Goal: Transaction & Acquisition: Purchase product/service

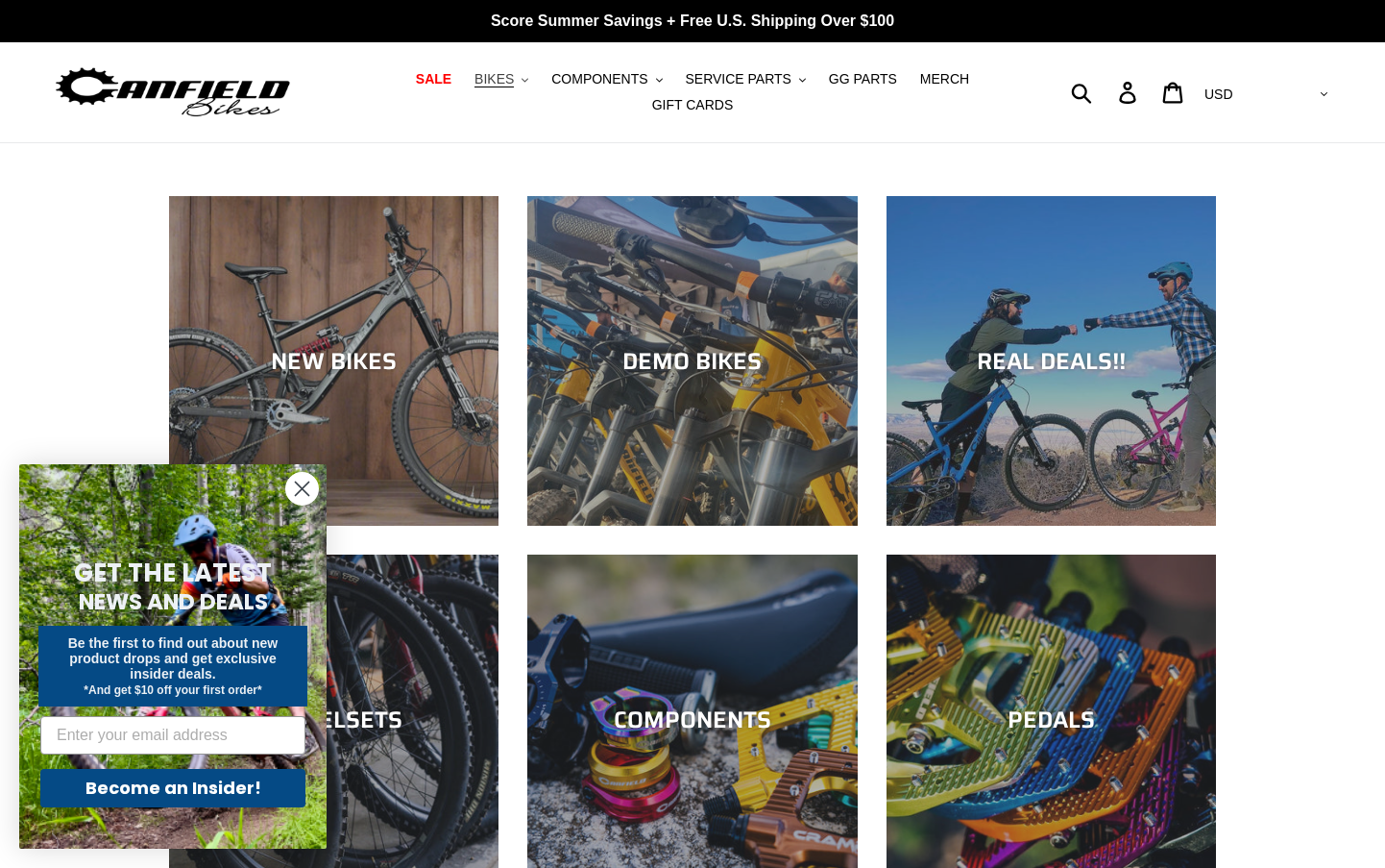
click at [498, 87] on button "BIKES .cls-1{fill:#231f20}" at bounding box center [501, 80] width 73 height 26
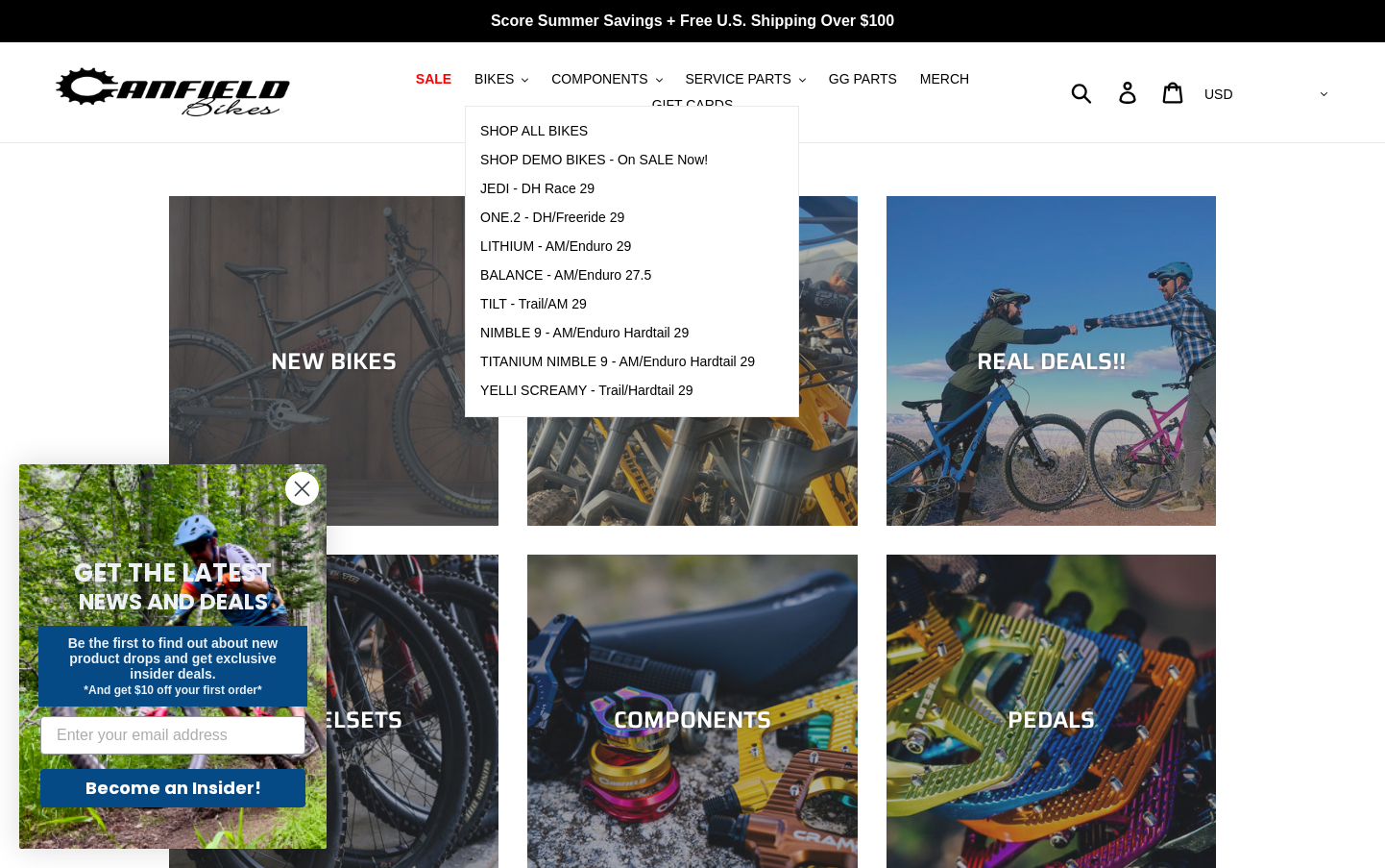
click at [282, 526] on div "NEW BIKES" at bounding box center [333, 526] width 329 height 0
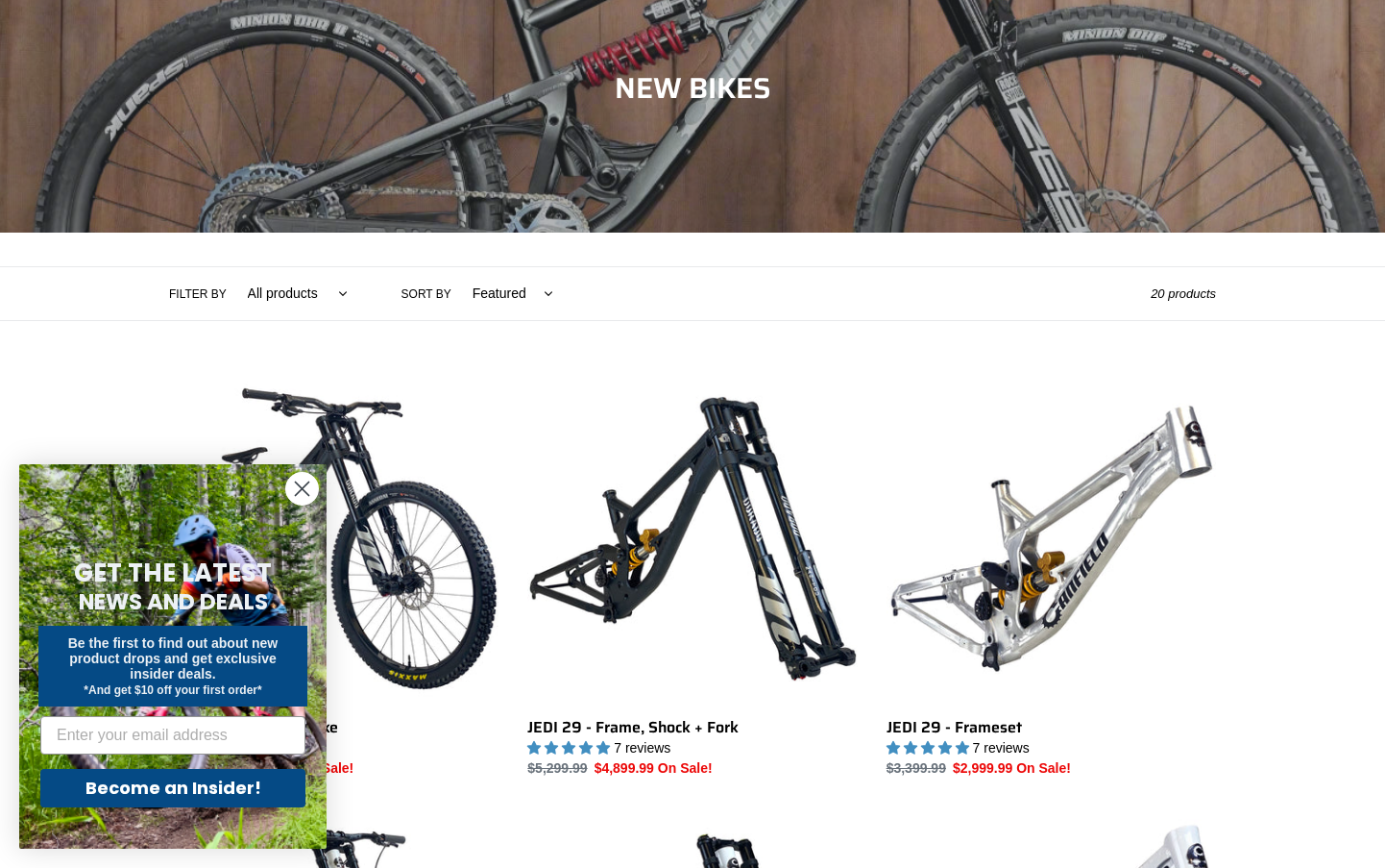
scroll to position [219, 0]
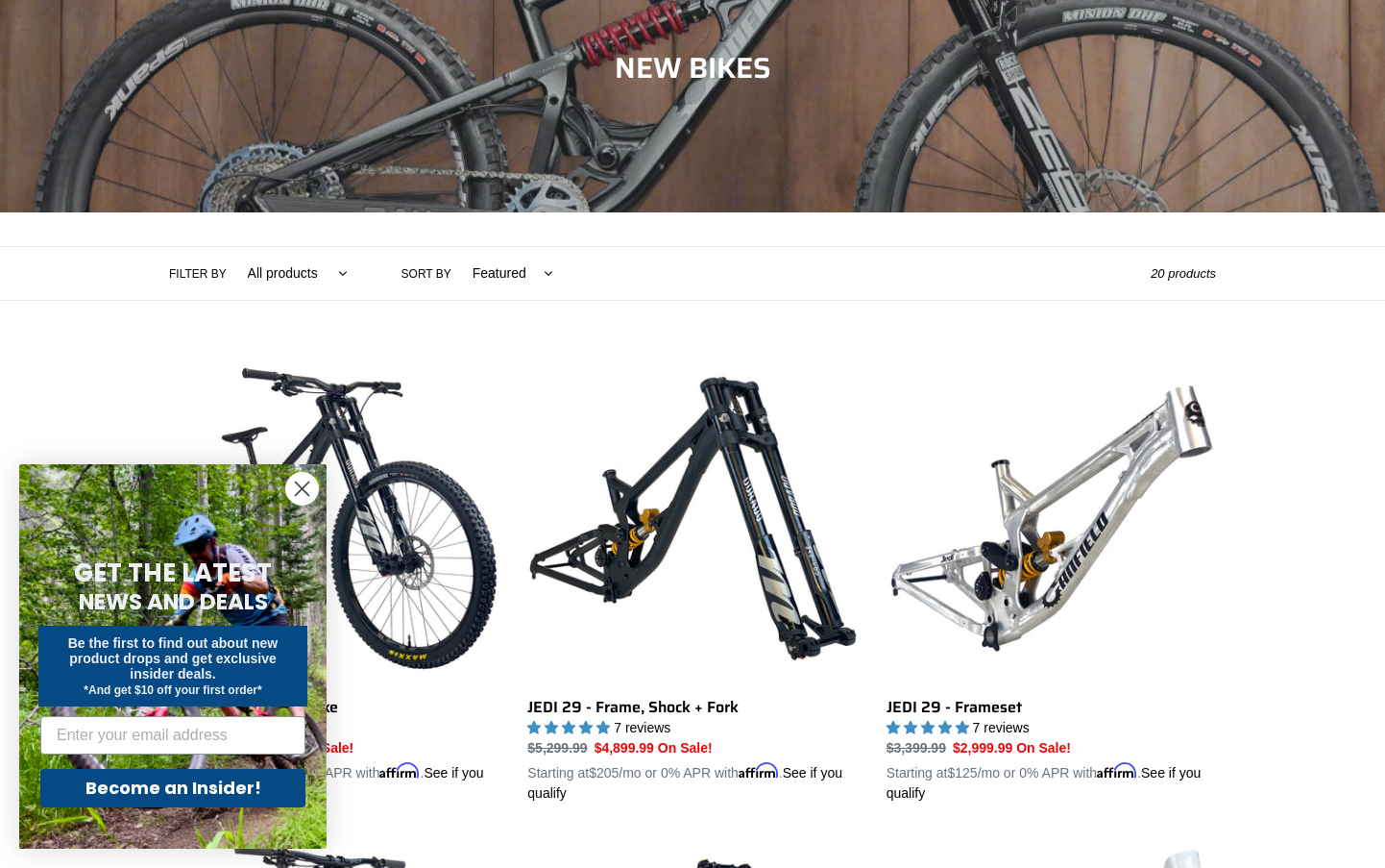
click at [303, 488] on icon "Close dialog" at bounding box center [303, 489] width 14 height 14
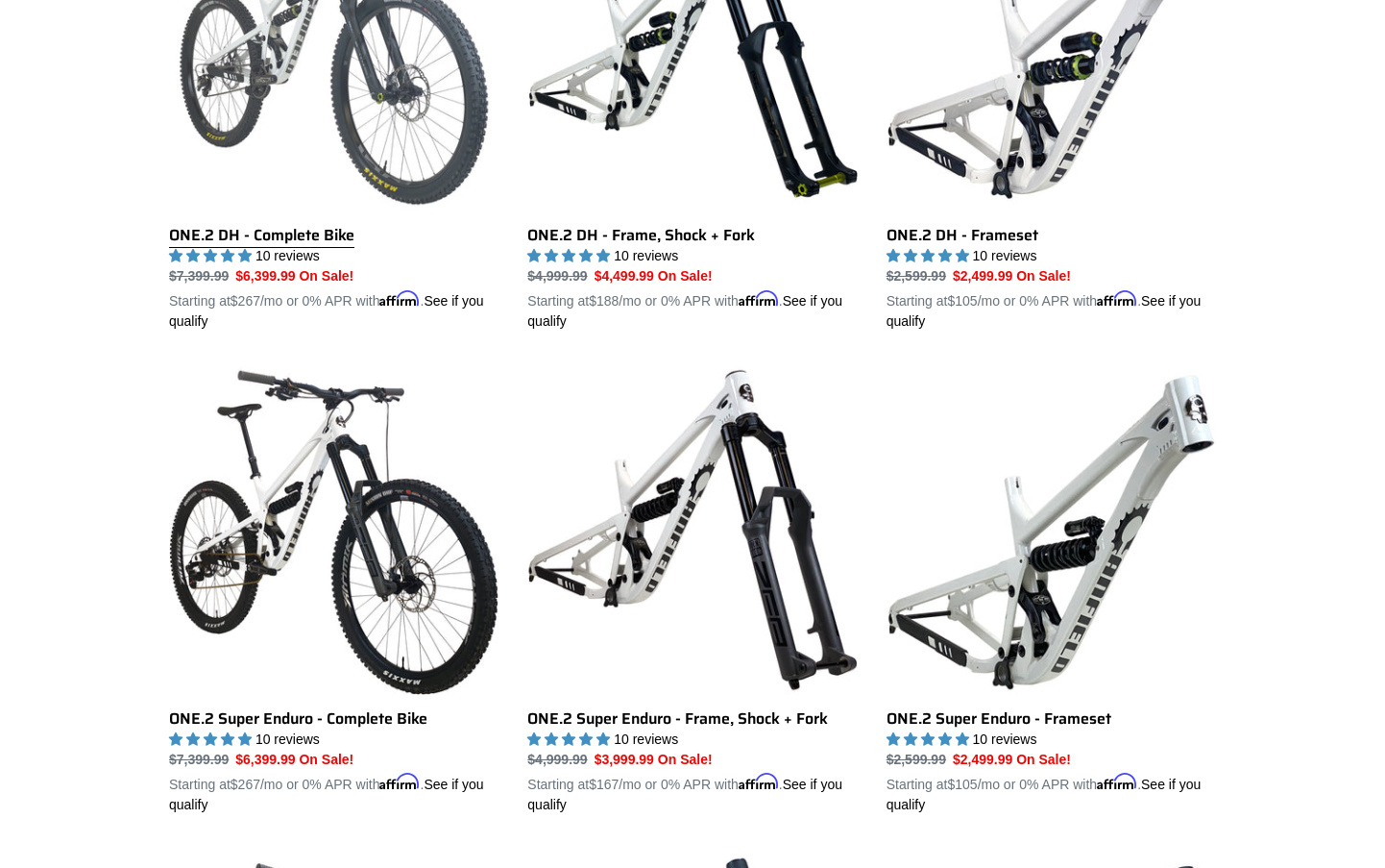
scroll to position [1159, 0]
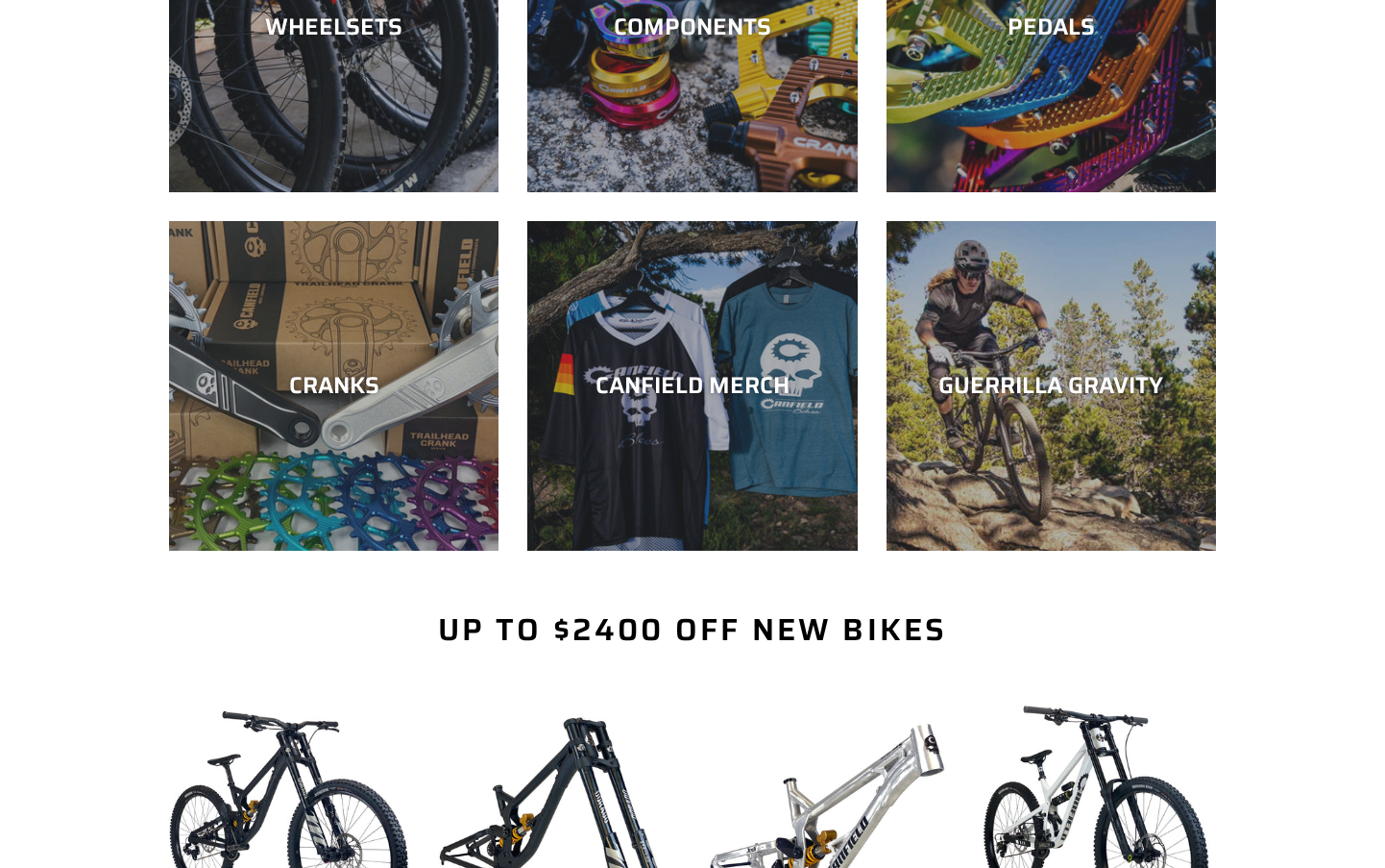
scroll to position [675, 0]
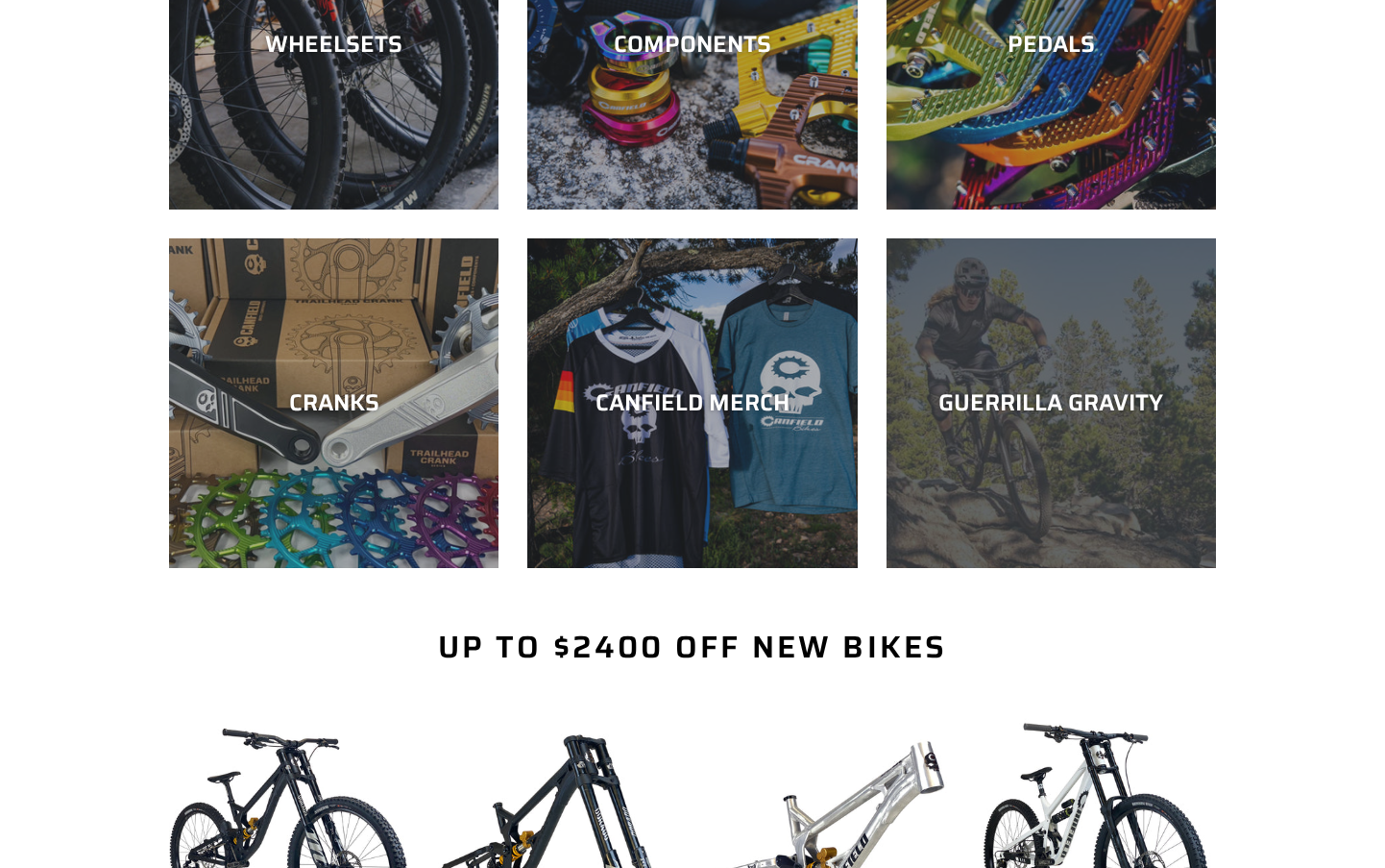
click at [1029, 389] on div "GUERRILLA GRAVITY" at bounding box center [1051, 403] width 329 height 28
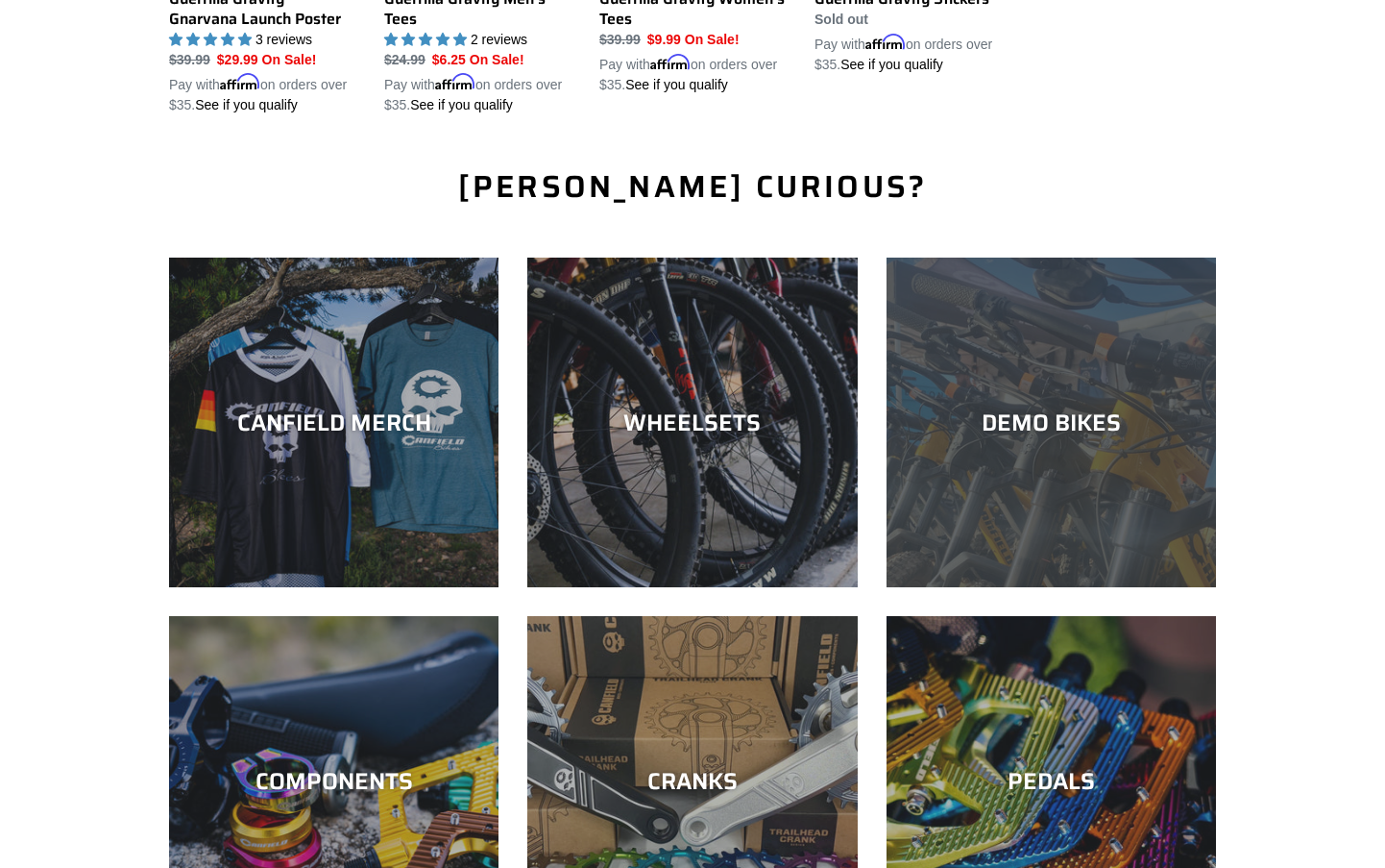
scroll to position [2484, 0]
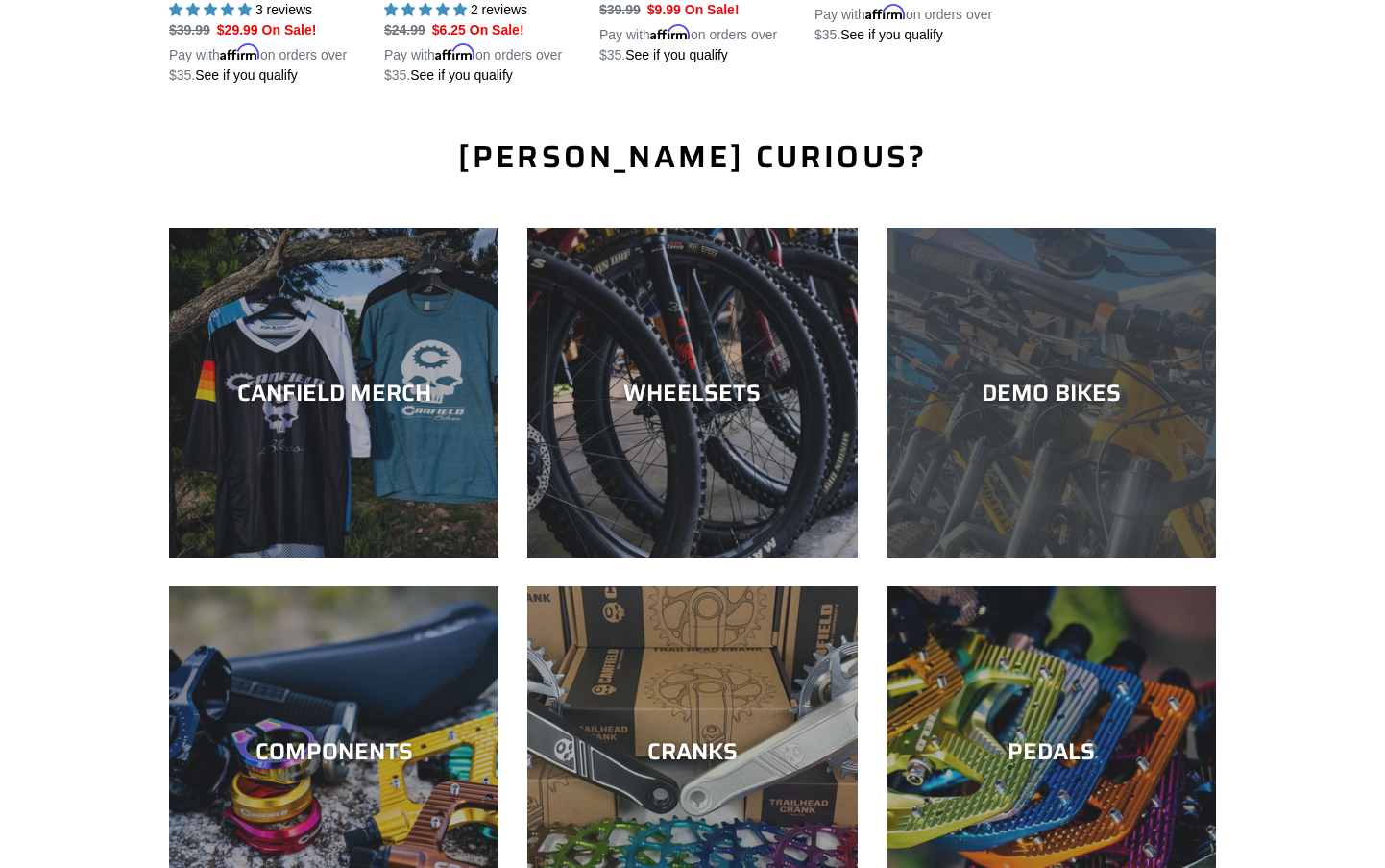
click at [1082, 379] on div "DEMO BIKES" at bounding box center [1051, 393] width 329 height 28
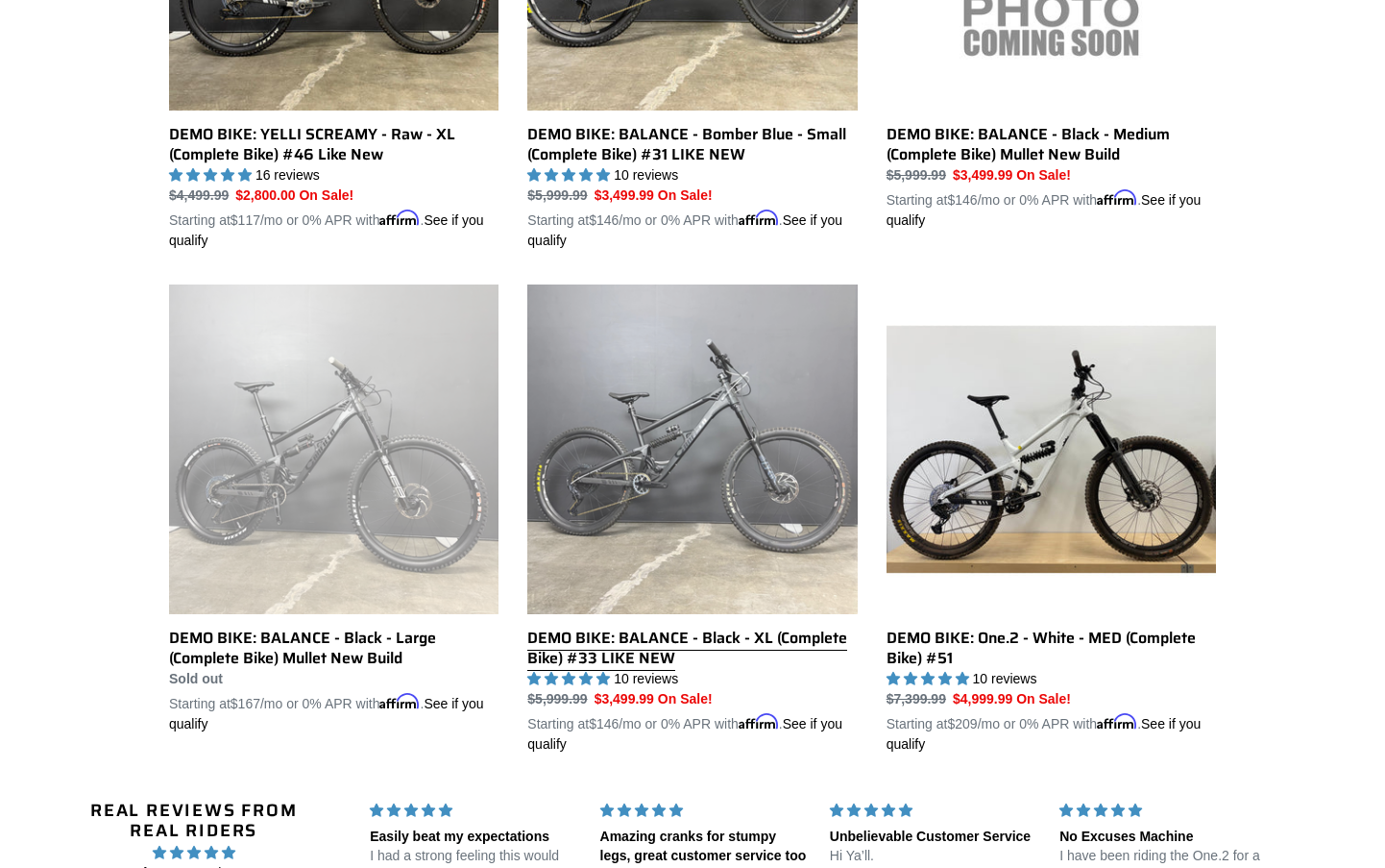
scroll to position [1295, 0]
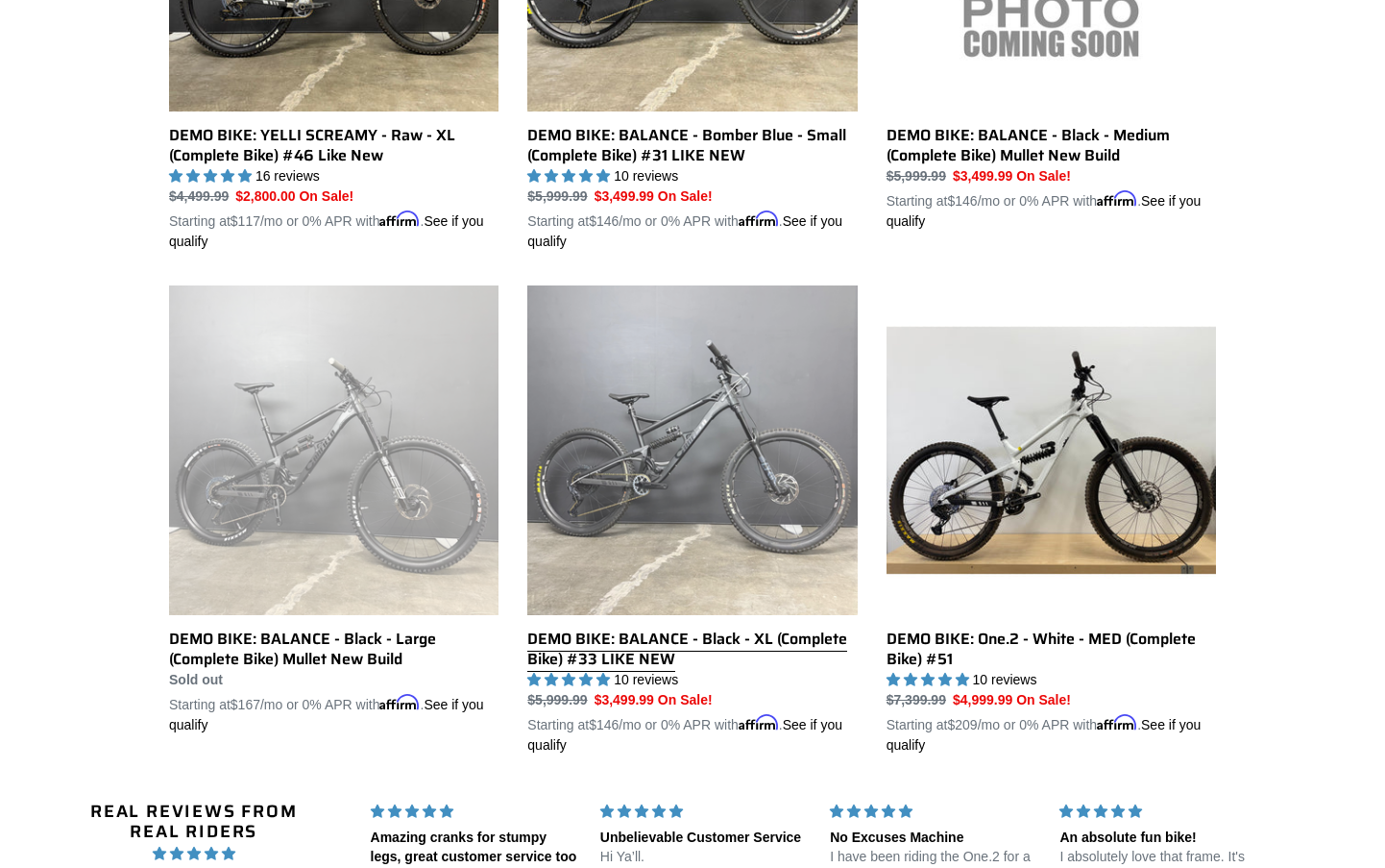
click at [704, 626] on link "DEMO BIKE: BALANCE - Black - XL (Complete Bike) #33 LIKE NEW" at bounding box center [692, 520] width 329 height 470
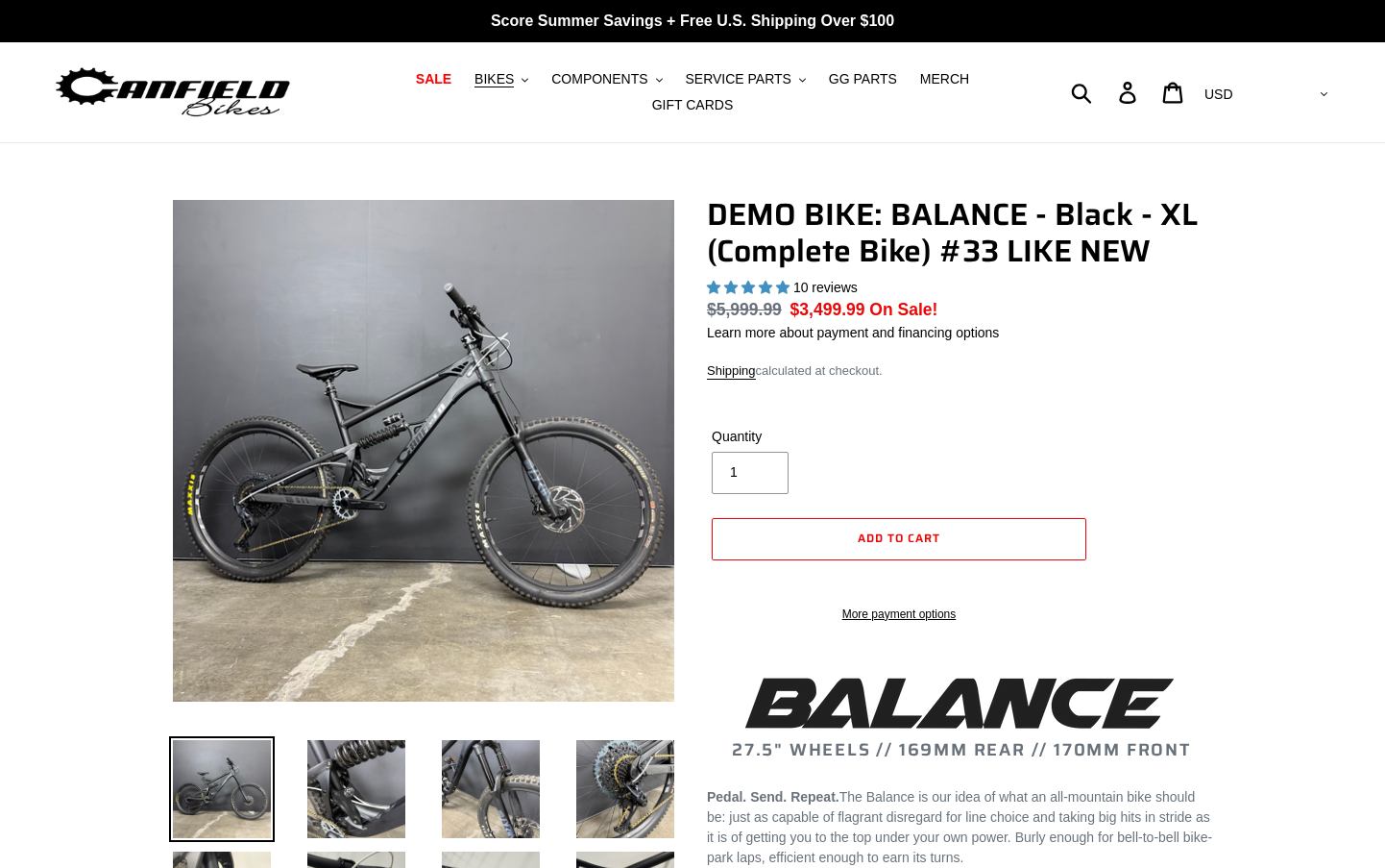
select select "highest-rating"
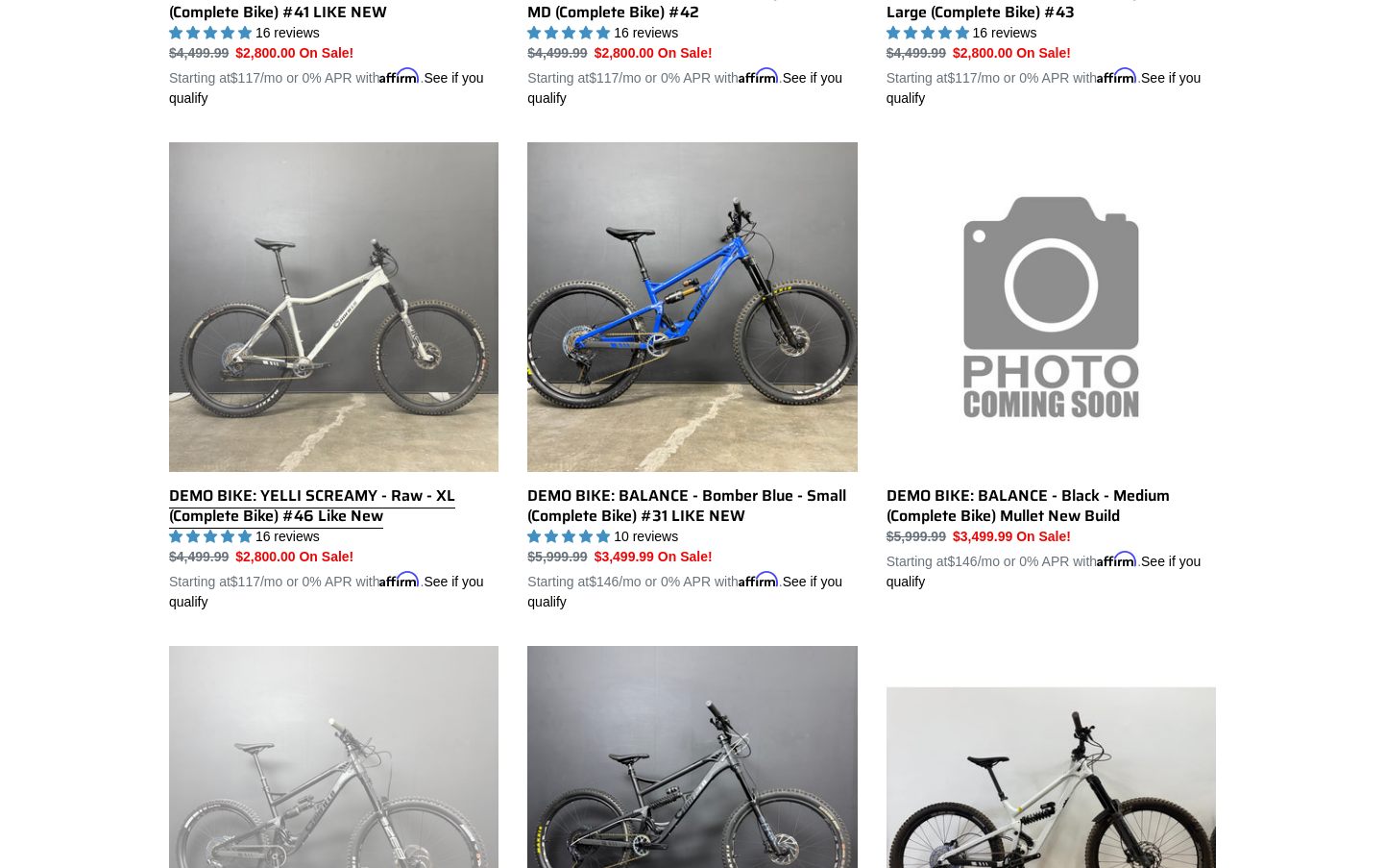
scroll to position [933, 0]
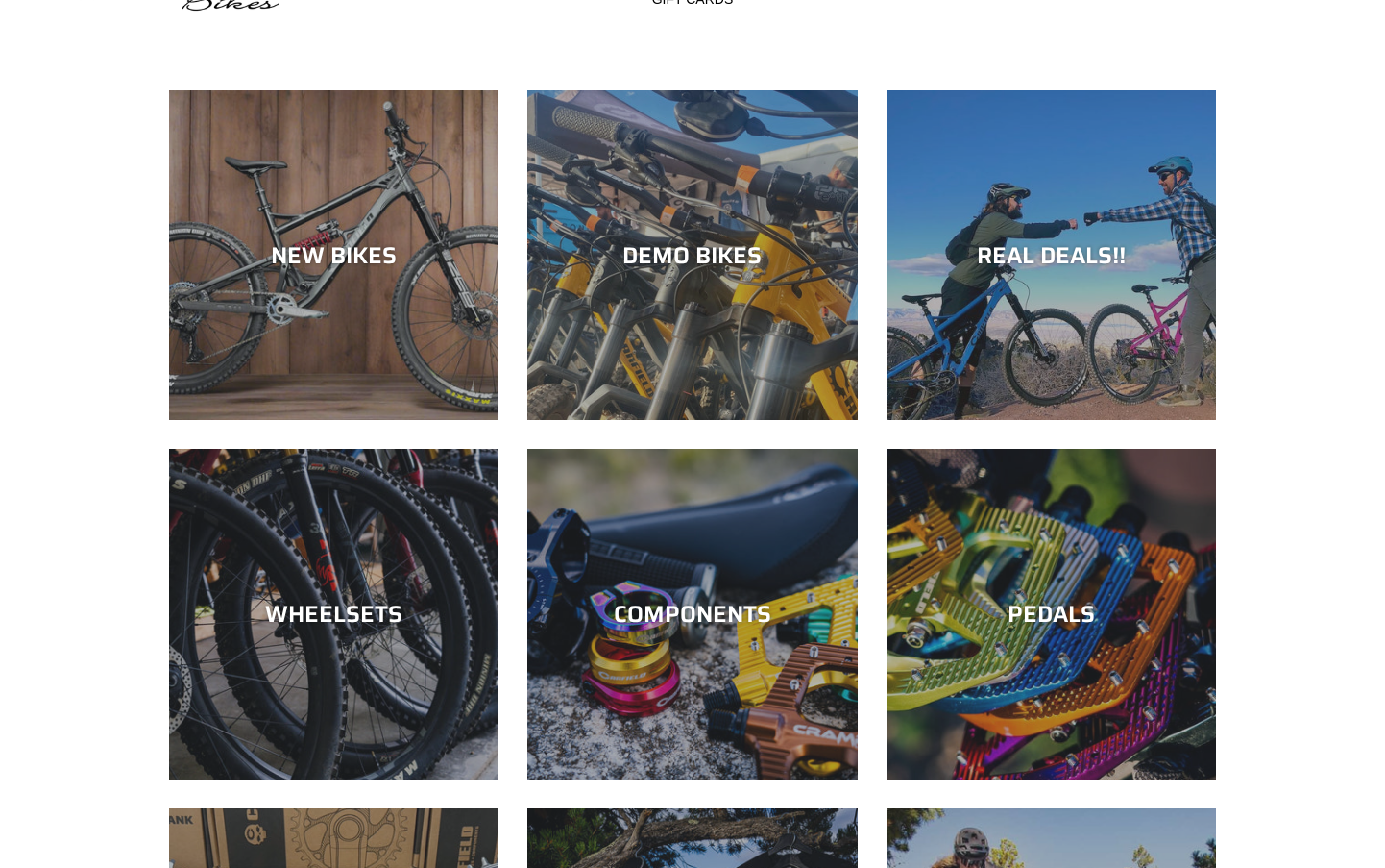
scroll to position [104, 0]
